Goal: Task Accomplishment & Management: Complete application form

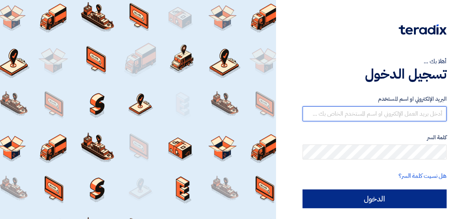
type input "[EMAIL_ADDRESS][DOMAIN_NAME]"
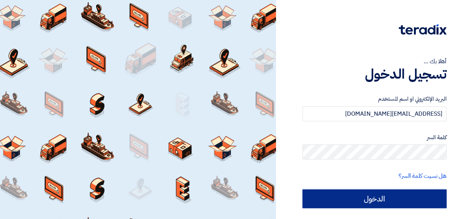
click at [362, 196] on input "الدخول" at bounding box center [374, 198] width 144 height 19
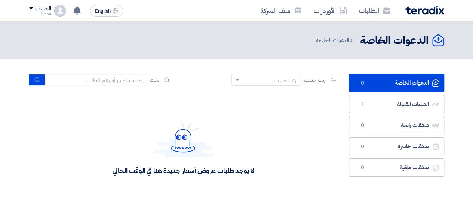
click at [326, 68] on section "الدعوات الخاصة الدعوات الخاصة 0 الطلبات المقبولة الطلبات المقبولة 1 صفقات رابحة…" at bounding box center [236, 139] width 473 height 160
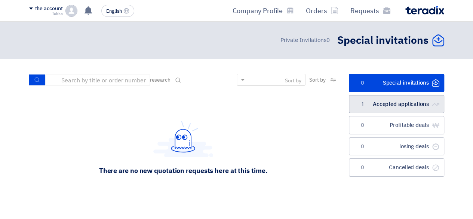
click at [363, 109] on link "الطلبات المقبولة Accepted applications 1" at bounding box center [396, 104] width 95 height 18
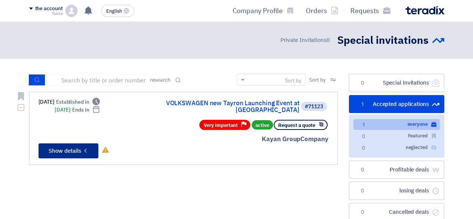
click at [88, 147] on icon "Check details" at bounding box center [85, 150] width 7 height 7
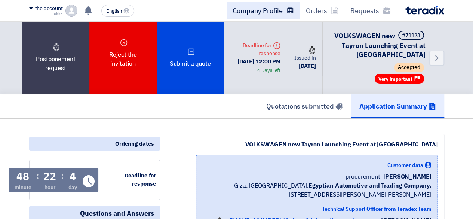
click at [274, 17] on link "Company Profile" at bounding box center [263, 11] width 73 height 18
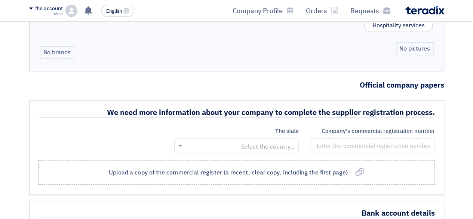
scroll to position [591, 0]
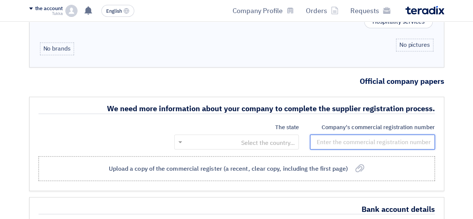
click at [403, 138] on input "number" at bounding box center [372, 141] width 124 height 15
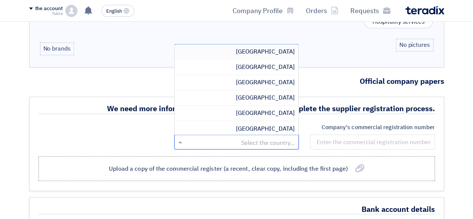
click at [296, 136] on div at bounding box center [237, 141] width 124 height 12
type input "eg"
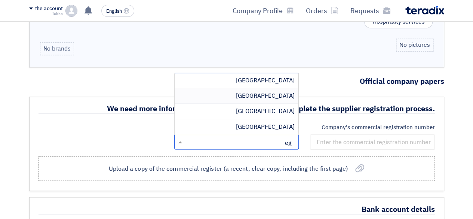
click at [280, 91] on font "[GEOGRAPHIC_DATA]" at bounding box center [265, 95] width 59 height 9
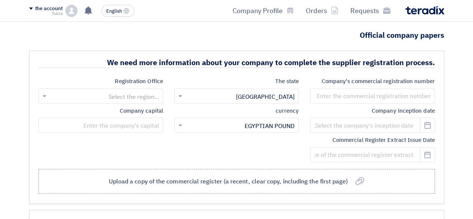
scroll to position [636, 0]
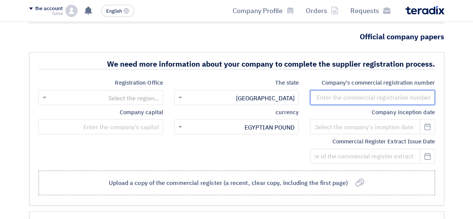
click at [416, 90] on input "number" at bounding box center [372, 97] width 124 height 15
type input "105300900178161"
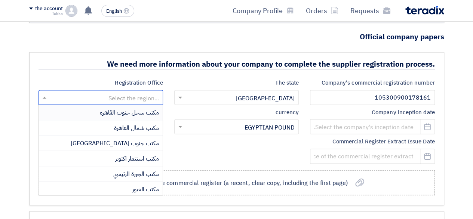
click at [147, 92] on input "text" at bounding box center [105, 98] width 110 height 12
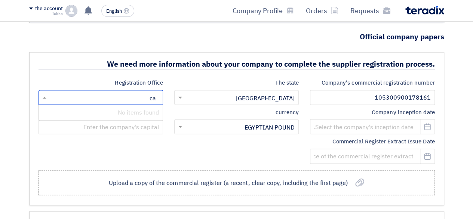
type input "c"
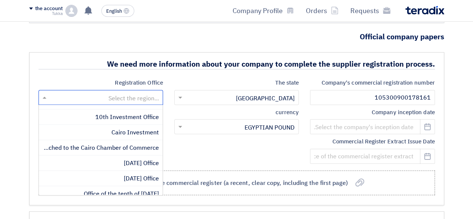
scroll to position [105, 0]
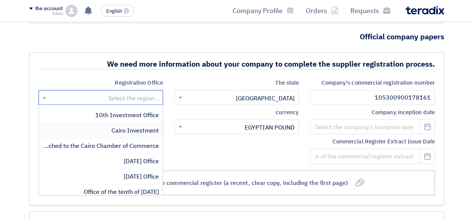
click at [118, 126] on font "Cairo Investment" at bounding box center [134, 130] width 47 height 9
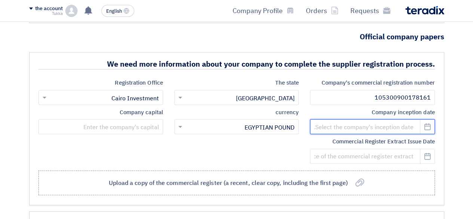
click at [384, 120] on input at bounding box center [372, 126] width 124 height 15
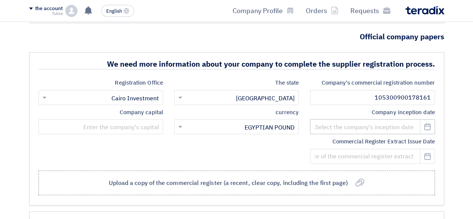
select select "8"
select select "2025"
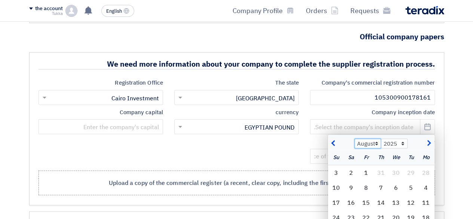
click at [376, 141] on select "Jan Feb Mar Apr May Jun [DATE] August Sep Oct Nov December" at bounding box center [367, 143] width 27 height 10
select select "12"
click at [354, 138] on select "Jan Feb Mar Apr May Jun [DATE] August Sep Oct Nov December" at bounding box center [367, 143] width 27 height 10
click at [388, 138] on select "2015 2016 2017 2018 2019 2020 2021 2022 2023 2024 2025 2026 2027 2028 2029 2030…" at bounding box center [394, 143] width 27 height 10
select select "2021"
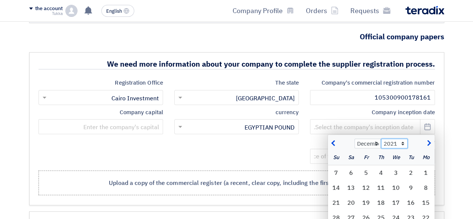
click at [381, 138] on select "2015 2016 2017 2018 2019 2020 2021 2022 2023 2024 2025 2026 2027 2028 2029 2030…" at bounding box center [394, 143] width 27 height 10
click at [421, 210] on div "20" at bounding box center [425, 217] width 15 height 15
type input "[DATE]"
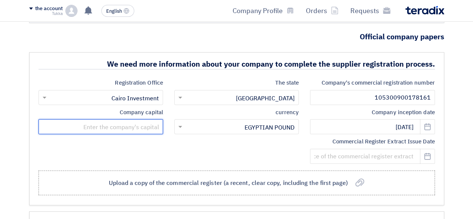
click at [147, 119] on input "text" at bounding box center [101, 126] width 124 height 15
type input "3,000,000"
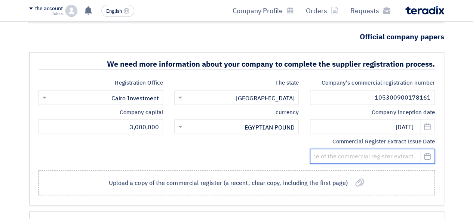
click at [330, 148] on input at bounding box center [372, 155] width 124 height 15
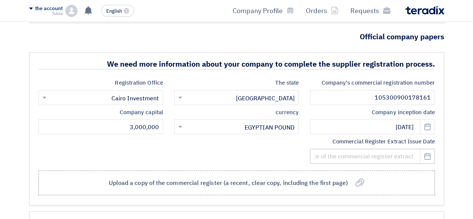
select select "8"
select select "2025"
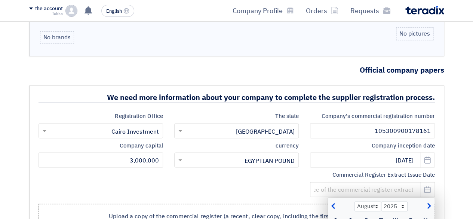
scroll to position [636, 0]
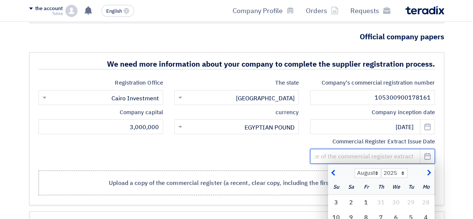
click at [390, 148] on input at bounding box center [372, 155] width 124 height 15
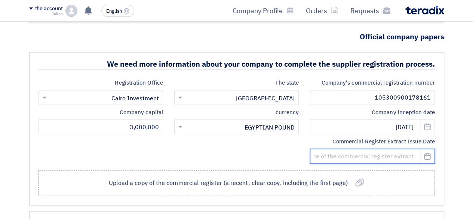
click at [390, 148] on input at bounding box center [372, 155] width 124 height 15
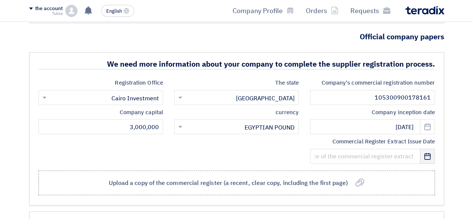
select select "8"
select select "2025"
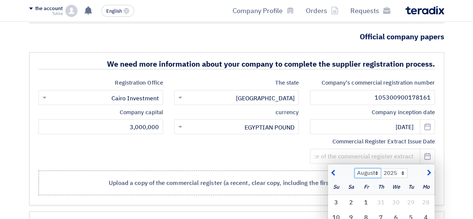
click at [376, 168] on select "Jan Feb Mar Apr May Jun [DATE] August Sep Oct Nov December" at bounding box center [367, 173] width 27 height 10
select select "7"
click at [354, 168] on select "Jan Feb Mar Apr May Jun [DATE] August Sep Oct Nov December" at bounding box center [367, 173] width 27 height 10
click at [404, 168] on select "2015 2016 2017 2018 2019 2020 2021 2022 2023 2024 2025 2026 2027 2028 2029 2030…" at bounding box center [394, 173] width 27 height 10
click at [381, 168] on select "2015 2016 2017 2018 2019 2020 2021 2022 2023 2024 2025 2026 2027 2028 2029 2030…" at bounding box center [394, 173] width 27 height 10
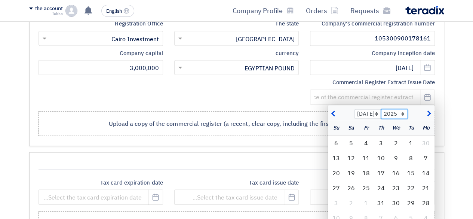
scroll to position [736, 0]
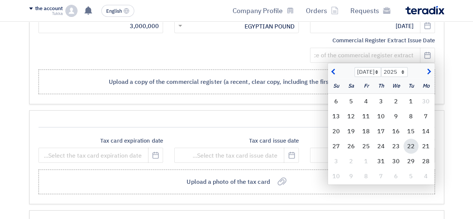
click at [410, 142] on font "22" at bounding box center [410, 146] width 7 height 9
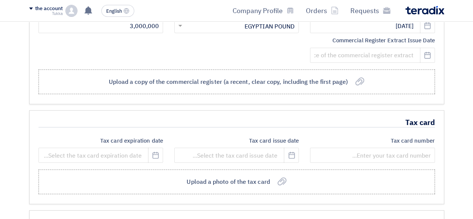
type input "[DATE]"
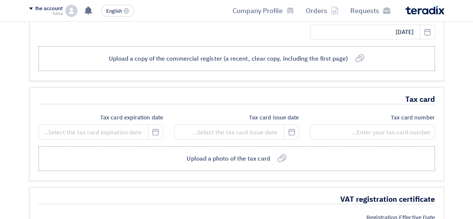
scroll to position [780, 0]
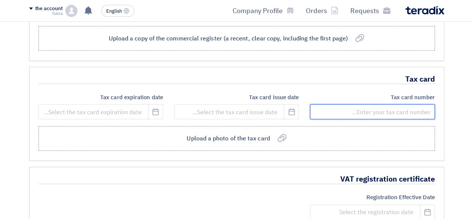
click at [381, 104] on input "number" at bounding box center [372, 111] width 124 height 15
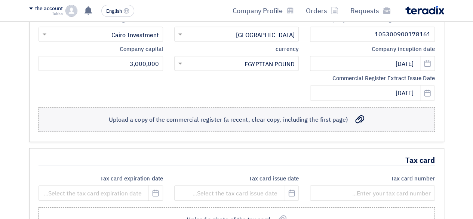
click at [329, 107] on label "تحميل صورة من السجل التجاري (نسخة حديثة وواضحة و تشمل الصفحة الأولى) Upload a c…" at bounding box center [237, 119] width 396 height 25
click at [0, 0] on input "تحميل صورة من السجل التجاري (نسخة حديثة وواضحة و تشمل الصفحة الأولى) Upload a c…" at bounding box center [0, 0] width 0 height 0
click at [312, 119] on font "Upload a copy of the commercial register (a recent, clear copy, including the f…" at bounding box center [228, 119] width 239 height 9
click at [0, 0] on input "تحميل صورة من السجل التجاري (نسخة حديثة وواضحة و تشمل الصفحة الأولى) Upload a c…" at bounding box center [0, 0] width 0 height 0
click at [270, 107] on label "تحميل صورة من السجل التجاري (نسخة حديثة وواضحة و تشمل الصفحة الأولى) Upload a c…" at bounding box center [237, 119] width 396 height 25
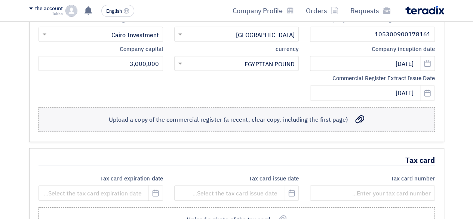
click at [0, 0] on input "تحميل صورة من السجل التجاري (نسخة حديثة وواضحة و تشمل الصفحة الأولى) Upload a c…" at bounding box center [0, 0] width 0 height 0
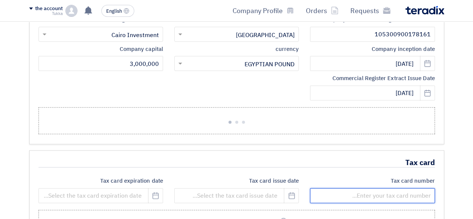
click at [414, 188] on input "number" at bounding box center [372, 195] width 124 height 15
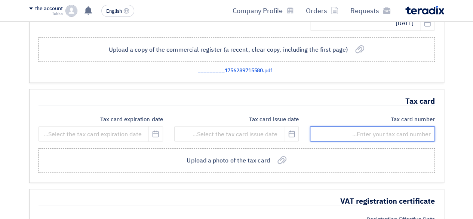
scroll to position [767, 0]
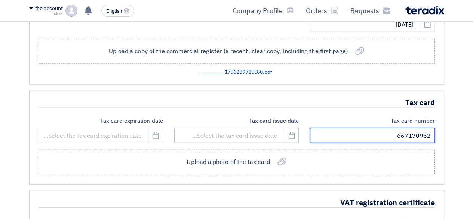
type input "667170952"
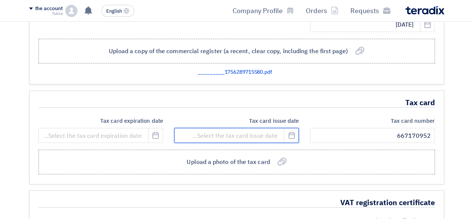
click at [273, 134] on input at bounding box center [236, 135] width 124 height 15
select select "8"
select select "2025"
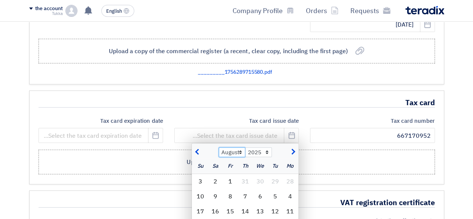
click at [239, 148] on select "Jan Feb Mar Apr May Jun [DATE] August Sep Oct Nov December" at bounding box center [232, 152] width 27 height 10
select select "1"
click at [219, 147] on select "Jan Feb Mar Apr May Jun [DATE] August Sep Oct Nov December" at bounding box center [232, 152] width 27 height 10
click at [253, 149] on select "2015 2016 2017 2018 2019 2020 2021 2022 2023 2024 2025 2026 2027 2028 2029 2030…" at bounding box center [258, 152] width 27 height 10
select select "2023"
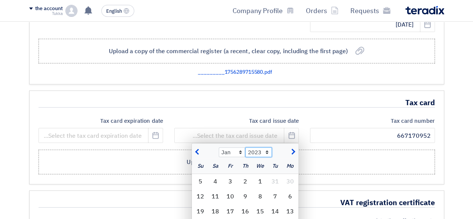
click at [245, 147] on select "2015 2016 2017 2018 2019 2020 2021 2022 2023 2024 2025 2026 2027 2028 2029 2030…" at bounding box center [258, 152] width 27 height 10
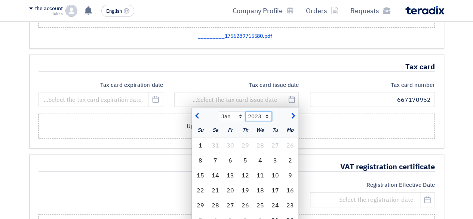
scroll to position [810, 0]
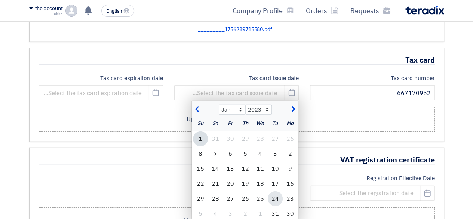
click at [278, 194] on font "24" at bounding box center [274, 198] width 7 height 9
type input "[DATE]"
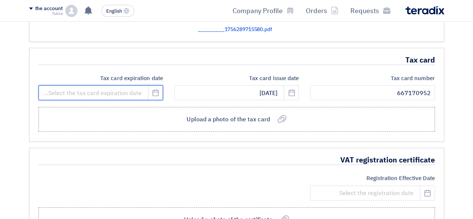
click at [131, 92] on input at bounding box center [101, 92] width 124 height 15
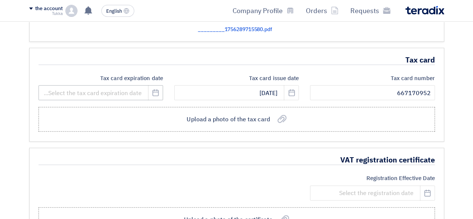
select select "8"
select select "2025"
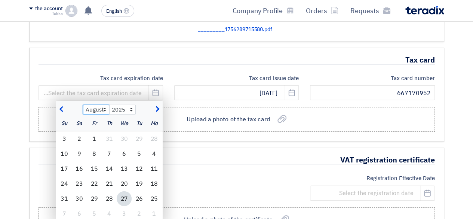
click at [96, 105] on select "Jan Feb Mar Apr May Jun [DATE] August Sep Oct Nov December" at bounding box center [96, 110] width 27 height 10
select select "1"
click at [83, 105] on select "Jan Feb Mar Apr May Jun [DATE] August Sep Oct Nov December" at bounding box center [96, 110] width 27 height 10
click at [123, 105] on select "2015 2016 2017 2018 2019 2020 2021 2022 2023 2024 2025 2026 2027 2028 2029 2030…" at bounding box center [122, 110] width 27 height 10
select select "2028"
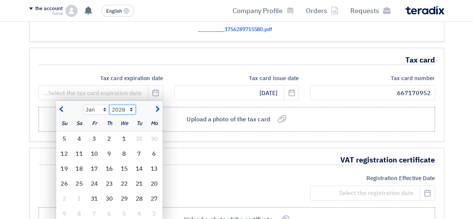
click at [109, 105] on select "2015 2016 2017 2018 2019 2020 2021 2022 2023 2024 2025 2026 2027 2028 2029 2030…" at bounding box center [122, 110] width 27 height 10
click at [67, 180] on font "23" at bounding box center [64, 183] width 7 height 9
type input "[DATE]"
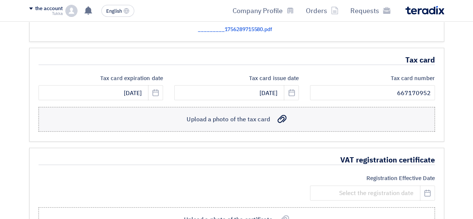
click at [259, 115] on font "Upload a photo of the tax card" at bounding box center [228, 119] width 83 height 9
click at [0, 0] on input "تحميل صورة من البطاقة الضريبية Upload a photo of the tax card" at bounding box center [0, 0] width 0 height 0
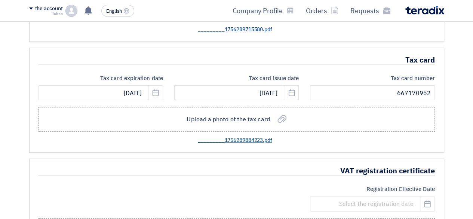
click at [255, 136] on font "_________1756289884223.pdf" at bounding box center [235, 140] width 74 height 8
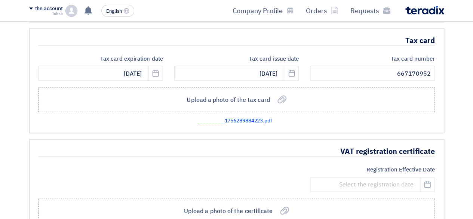
scroll to position [831, 0]
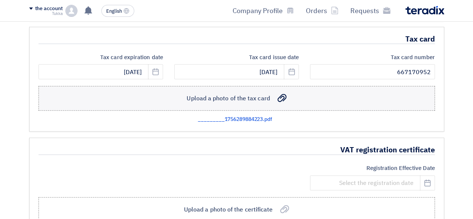
click at [282, 101] on label "تحميل صورة من البطاقة الضريبية Upload a photo of the tax card" at bounding box center [237, 98] width 396 height 25
click at [0, 0] on input "تحميل صورة من البطاقة الضريبية Upload a photo of the tax card" at bounding box center [0, 0] width 0 height 0
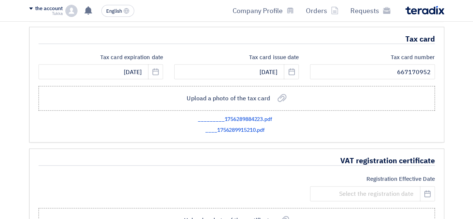
drag, startPoint x: 256, startPoint y: 114, endPoint x: 318, endPoint y: 108, distance: 62.3
click at [318, 108] on app-upload-file "تحميل صورة من البطاقة الضريبية Upload a photo of the tax card" at bounding box center [237, 97] width 396 height 31
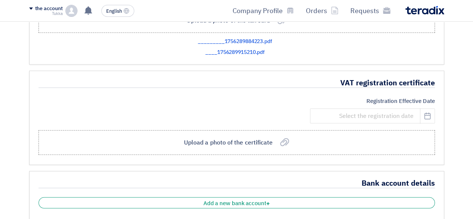
scroll to position [907, 0]
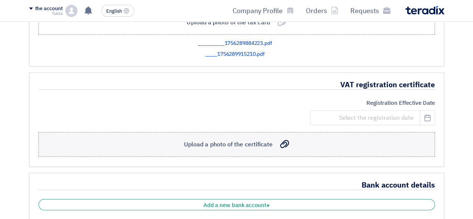
click at [307, 142] on label "تحميل صورة من الشهادة Upload a photo of the certificate" at bounding box center [237, 144] width 396 height 25
click at [0, 0] on input "تحميل صورة من الشهادة Upload a photo of the certificate" at bounding box center [0, 0] width 0 height 0
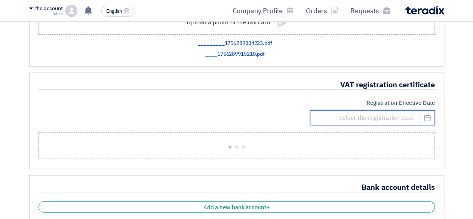
click at [390, 112] on input at bounding box center [372, 117] width 124 height 15
select select "8"
select select "2025"
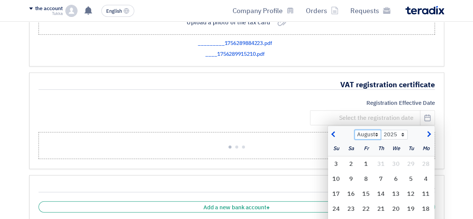
click at [374, 130] on select "Jan Feb Mar Apr May Jun [DATE] August Sep Oct Nov December" at bounding box center [367, 135] width 27 height 10
select select "1"
click at [354, 130] on select "Jan Feb Mar Apr May Jun [DATE] August Sep Oct Nov December" at bounding box center [367, 135] width 27 height 10
click at [390, 130] on select "2015 2016 2017 2018 2019 2020 2021 2022 2023 2024 2025 2026 2027 2028 2029 2030…" at bounding box center [394, 135] width 27 height 10
select select "2022"
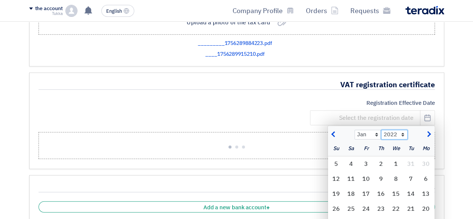
click at [381, 130] on select "2015 2016 2017 2018 2019 2020 2021 2022 2023 2024 2025 2026 2027 2028 2029 2030…" at bounding box center [394, 135] width 27 height 10
click at [412, 189] on font "11" at bounding box center [410, 193] width 7 height 9
type input "[DATE]"
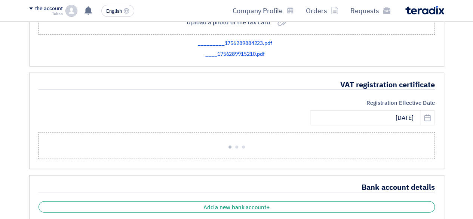
scroll to position [1000, 0]
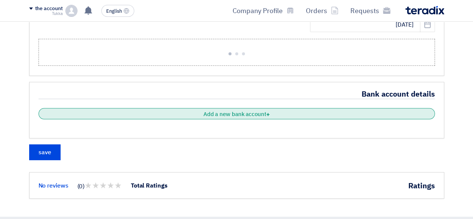
click at [326, 109] on div "+ Add a new bank account" at bounding box center [237, 113] width 396 height 11
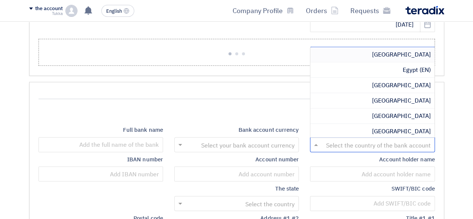
click at [368, 142] on input "text" at bounding box center [377, 145] width 110 height 12
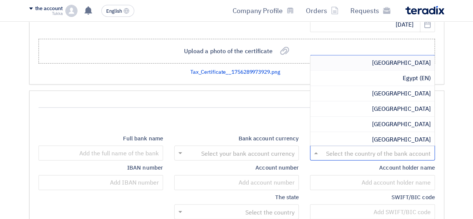
click at [416, 58] on font "[GEOGRAPHIC_DATA]" at bounding box center [401, 62] width 59 height 9
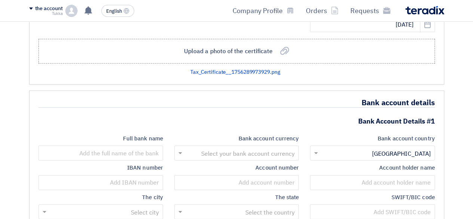
click at [249, 149] on input "text" at bounding box center [241, 154] width 110 height 12
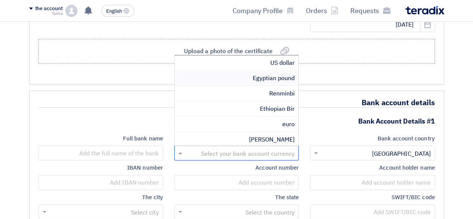
click at [246, 76] on div "Egyptian pound" at bounding box center [237, 78] width 124 height 15
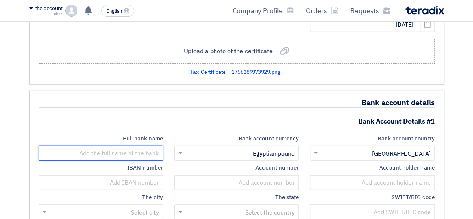
click at [138, 150] on input "text" at bounding box center [101, 152] width 124 height 15
type input "NATIONAL BANK OF EGYPT"
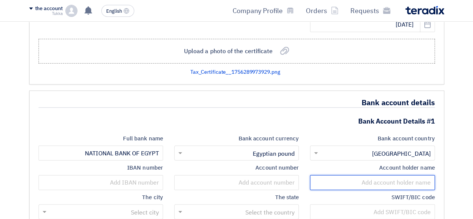
click at [382, 177] on input "text" at bounding box center [372, 182] width 124 height 15
type input "S"
click at [377, 175] on input "ALSHAYEAA FOR PUBLICITY AND ADVERTISING" at bounding box center [372, 182] width 124 height 15
type input "ALSHAYEAA FOR PUBLICITY AND ADVERTISING"
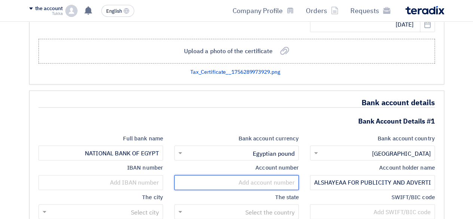
scroll to position [0, 0]
click at [273, 177] on input "text" at bounding box center [236, 182] width 124 height 15
type input "0363171345032801018"
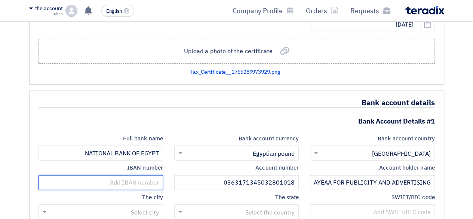
click at [145, 179] on input "text" at bounding box center [101, 182] width 124 height 15
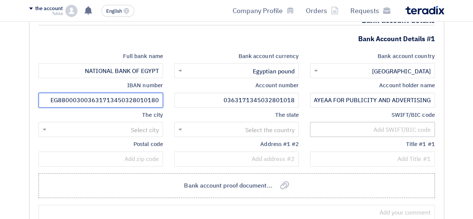
type input "EG880003003631713450328010180"
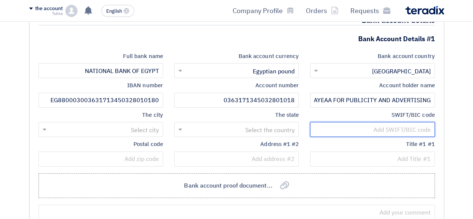
click at [375, 125] on input "text" at bounding box center [372, 129] width 124 height 15
type input "[SWIFT_CODE]"
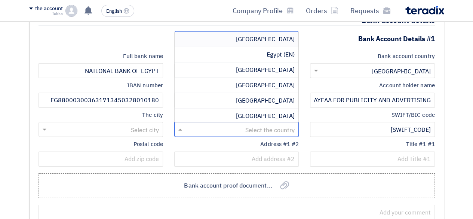
click at [283, 124] on input "text" at bounding box center [241, 130] width 110 height 12
click at [284, 37] on font "[GEOGRAPHIC_DATA]" at bounding box center [265, 39] width 59 height 9
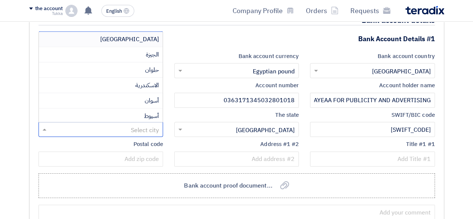
click at [142, 124] on input "text" at bounding box center [105, 130] width 110 height 12
click at [149, 35] on font "[GEOGRAPHIC_DATA]" at bounding box center [129, 39] width 59 height 9
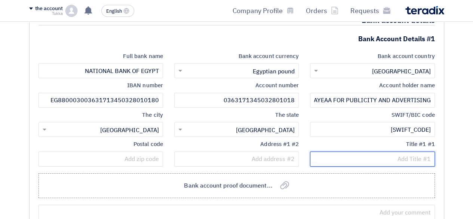
click at [366, 151] on input "text" at bounding box center [372, 158] width 124 height 15
type input "Bein El-Sarayat"
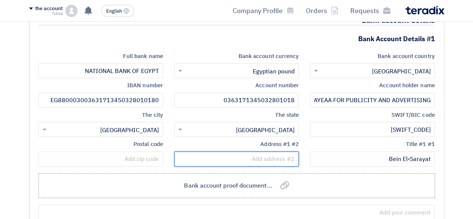
click at [271, 158] on input "text" at bounding box center [236, 158] width 124 height 15
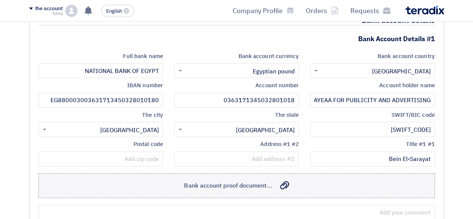
click at [202, 181] on font "Bank account proof document..." at bounding box center [228, 185] width 88 height 9
click at [0, 0] on input "مستند إثبات الحساب المصرفي... Bank account proof document..." at bounding box center [0, 0] width 0 height 0
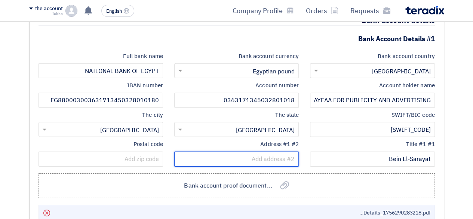
click at [259, 151] on input "text" at bounding box center [236, 158] width 124 height 15
type input "b"
type input "Bein El-Sarayat"
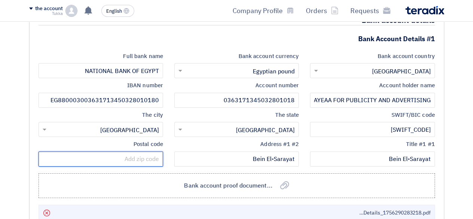
click at [121, 153] on input "text" at bounding box center [101, 158] width 124 height 15
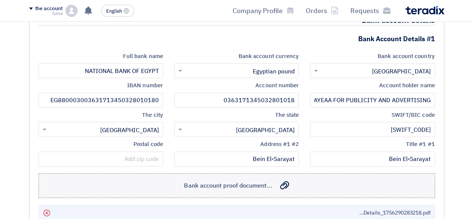
click at [222, 181] on font "Bank account proof document..." at bounding box center [228, 185] width 88 height 9
click at [0, 0] on input "مستند إثبات الحساب المصرفي... Bank account proof document..." at bounding box center [0, 0] width 0 height 0
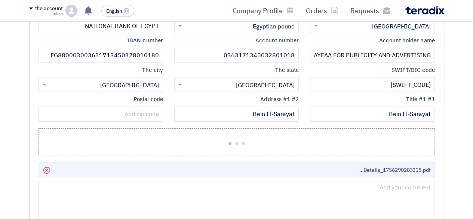
scroll to position [1151, 0]
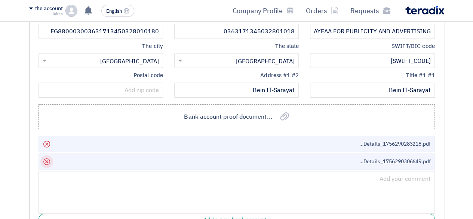
click at [42, 157] on icon "Delete" at bounding box center [46, 161] width 13 height 13
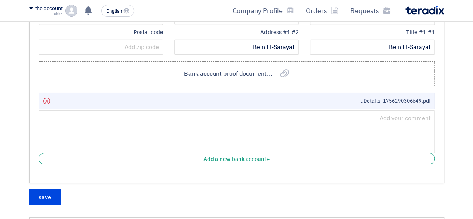
scroll to position [1192, 0]
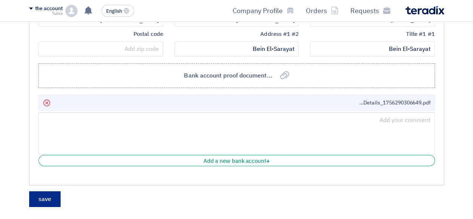
click at [53, 197] on button "save" at bounding box center [44, 199] width 31 height 16
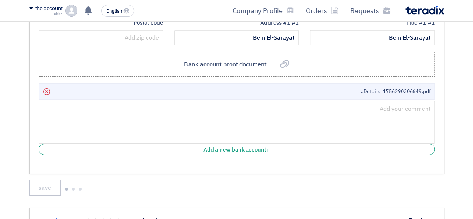
scroll to position [1225, 0]
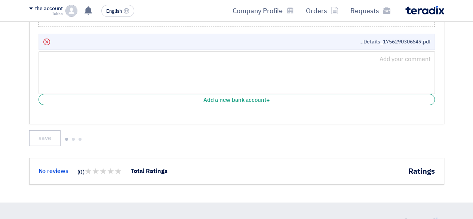
scroll to position [1247, 0]
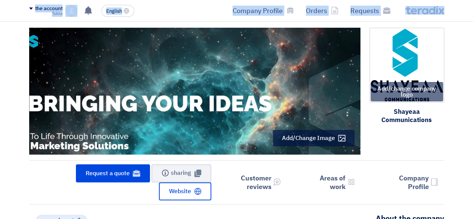
drag, startPoint x: 469, startPoint y: 18, endPoint x: 478, endPoint y: 21, distance: 9.9
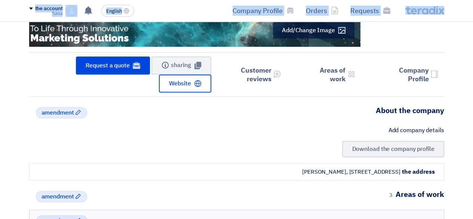
scroll to position [147, 0]
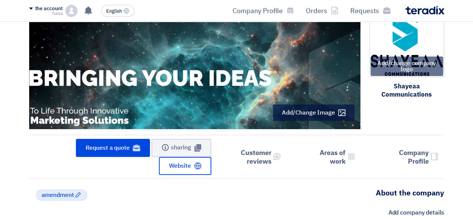
scroll to position [0, 0]
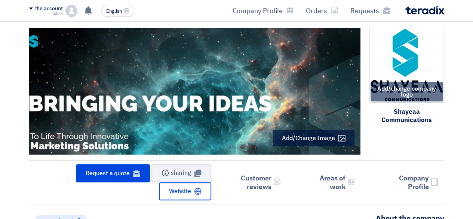
click at [333, 21] on nav "Requests Orders Company Profile English EN You have no new notifications. the a…" at bounding box center [236, 11] width 473 height 22
click at [353, 7] on font "Requests" at bounding box center [364, 11] width 29 height 10
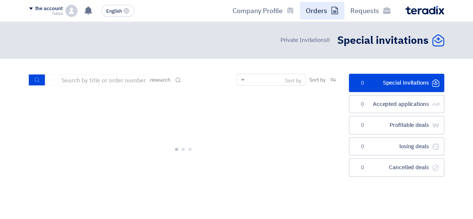
click at [323, 13] on font "Orders" at bounding box center [316, 11] width 21 height 10
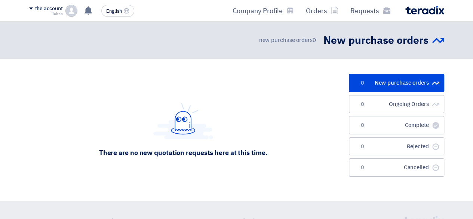
click at [46, 8] on font "the account" at bounding box center [49, 8] width 28 height 8
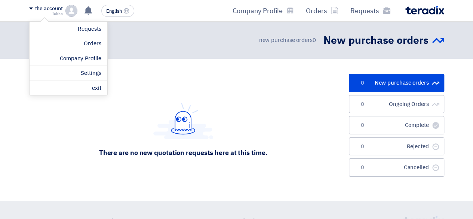
click at [174, 76] on div "There are no new quotation requests here at this time." at bounding box center [183, 130] width 308 height 112
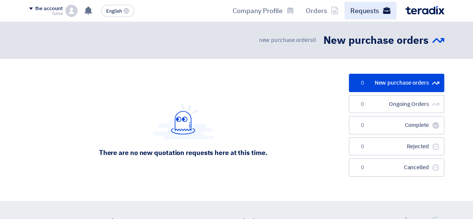
click at [377, 9] on font "Requests" at bounding box center [364, 11] width 29 height 10
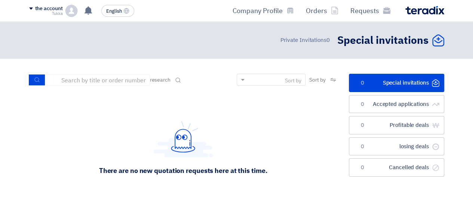
click at [326, 41] on font "0" at bounding box center [327, 40] width 3 height 8
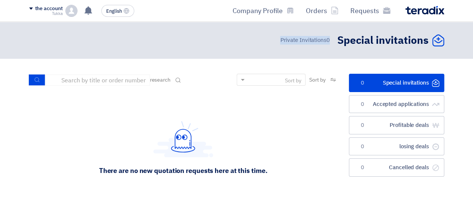
click at [326, 41] on font "0" at bounding box center [327, 40] width 3 height 8
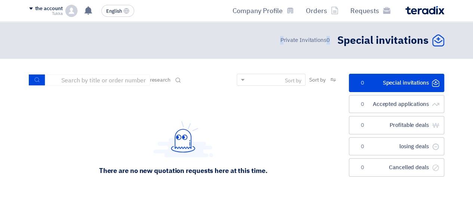
click at [326, 41] on font "0" at bounding box center [327, 40] width 3 height 8
click at [331, 42] on div "الدعوات الخاصة Special invitations 0 Private Invitations" at bounding box center [359, 40] width 170 height 15
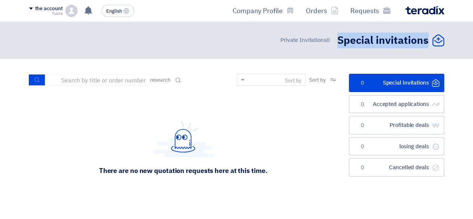
drag, startPoint x: 335, startPoint y: 41, endPoint x: 443, endPoint y: 47, distance: 108.6
click at [443, 47] on div "الدعوات الخاصة Special invitations 0 Private Invitations" at bounding box center [359, 40] width 170 height 15
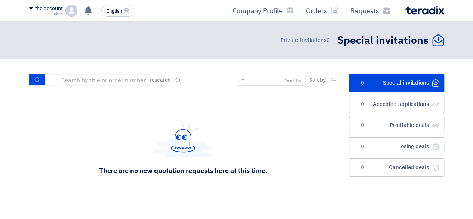
click at [443, 47] on div "الدعوات الخاصة Special invitations 0 Private Invitations" at bounding box center [359, 40] width 170 height 15
drag, startPoint x: 278, startPoint y: 37, endPoint x: 298, endPoint y: 43, distance: 20.7
click at [298, 43] on div "الدعوات الخاصة Special invitations 0 Private Invitations" at bounding box center [359, 40] width 170 height 15
click at [298, 43] on font "Private Invitations" at bounding box center [303, 40] width 46 height 8
click at [102, 107] on div "There are no new quotation requests here at this time." at bounding box center [183, 148] width 308 height 112
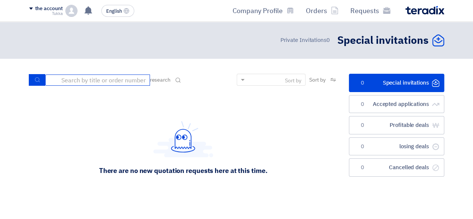
click at [109, 83] on input at bounding box center [97, 79] width 105 height 11
click at [277, 105] on div "There are no new quotation requests here at this time." at bounding box center [183, 148] width 308 height 112
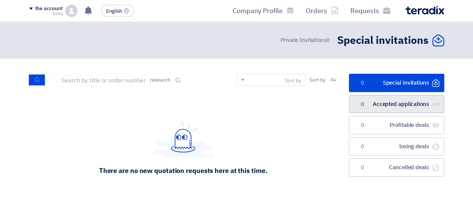
click at [425, 110] on link "الطلبات المقبولة Accepted applications 0" at bounding box center [396, 104] width 95 height 18
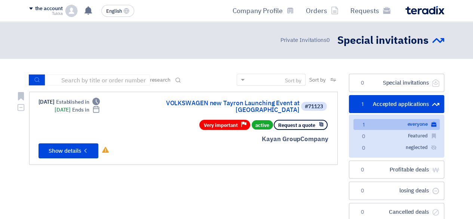
click at [224, 121] on font "Very important" at bounding box center [221, 124] width 34 height 7
click at [249, 140] on div "#71123 VOLKSWAGEN new Tayron Launching Event at Azha Request a quote active Pri…" at bounding box center [238, 128] width 180 height 60
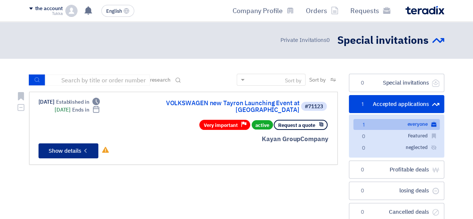
click at [69, 147] on font "Show details" at bounding box center [65, 151] width 33 height 8
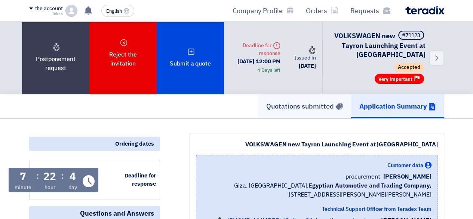
click at [312, 113] on link "Quotations submitted" at bounding box center [304, 106] width 93 height 24
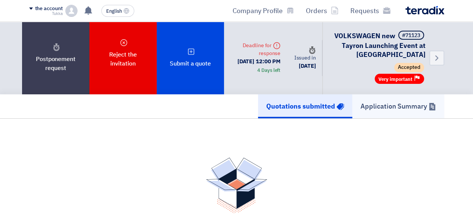
click at [391, 105] on font "Application Summary" at bounding box center [393, 106] width 67 height 10
